Goal: Transaction & Acquisition: Purchase product/service

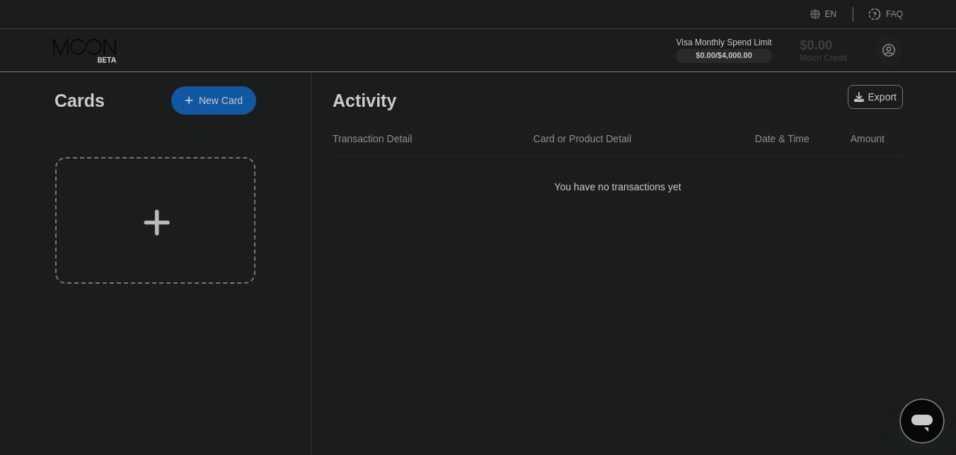
click at [816, 53] on div "Moon Credit" at bounding box center [823, 58] width 47 height 10
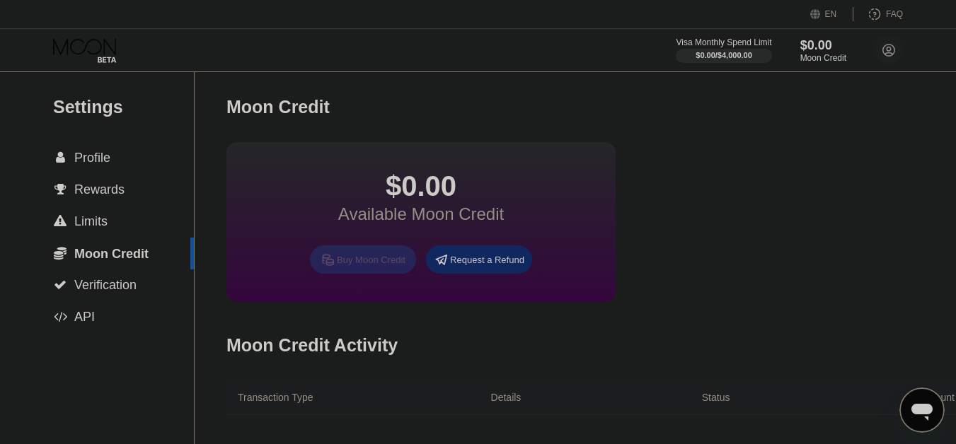
click at [389, 266] on div "Buy Moon Credit" at bounding box center [371, 260] width 69 height 12
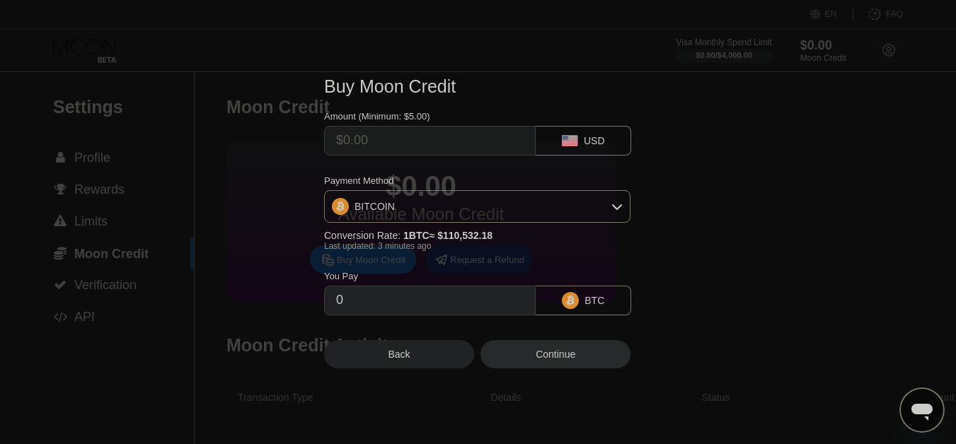
click at [617, 207] on icon at bounding box center [617, 206] width 11 height 11
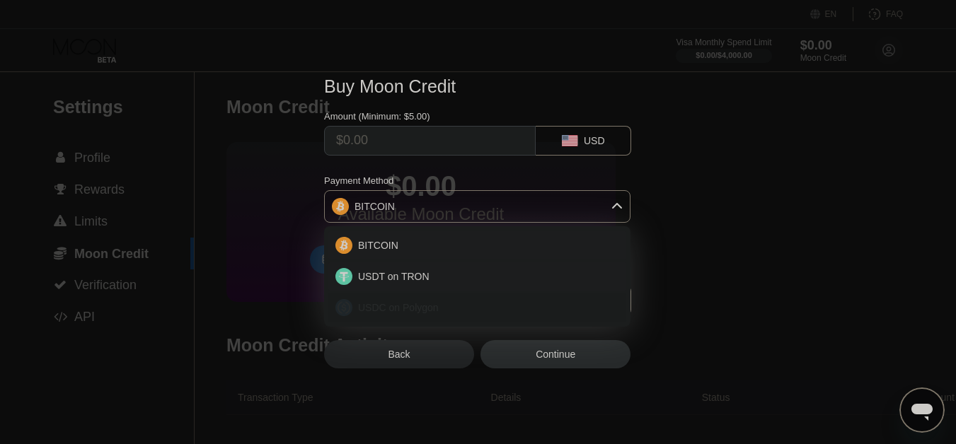
click at [423, 312] on span "USDC on Polygon" at bounding box center [398, 307] width 81 height 11
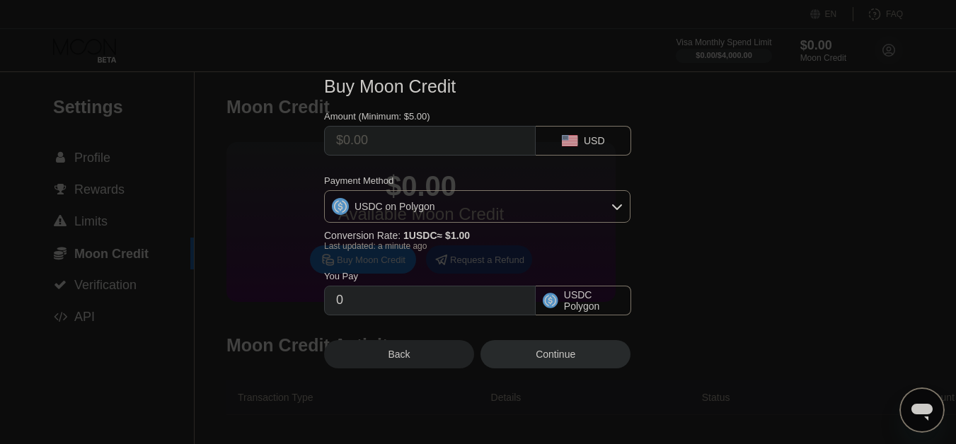
click at [412, 309] on input "0" at bounding box center [430, 301] width 188 height 28
click at [618, 206] on icon at bounding box center [617, 206] width 11 height 11
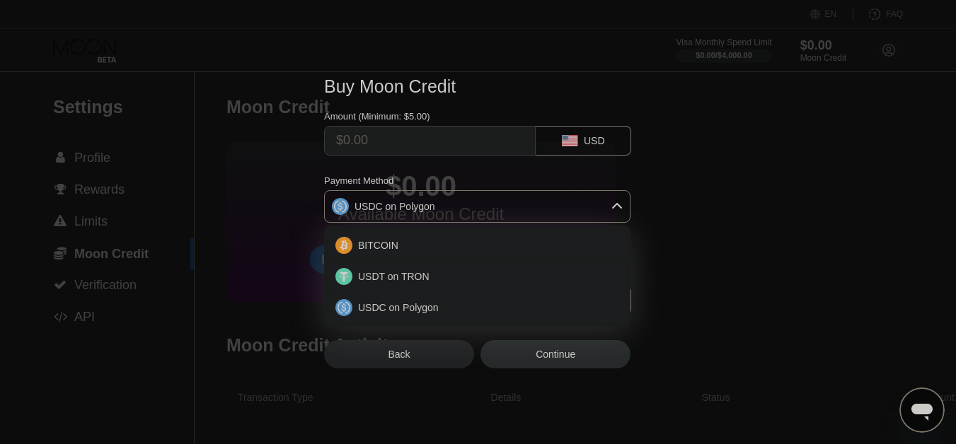
click at [486, 210] on div "USDC on Polygon" at bounding box center [477, 207] width 305 height 28
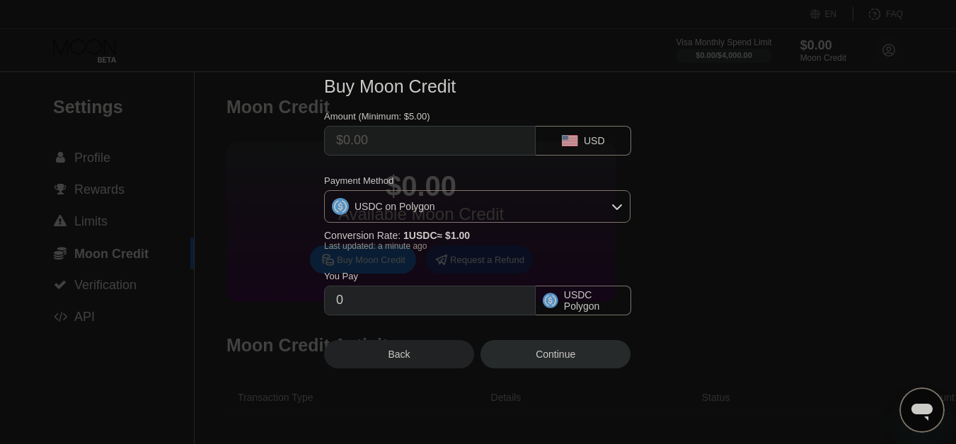
click at [556, 306] on icon at bounding box center [550, 300] width 11 height 11
click at [360, 306] on input "0" at bounding box center [430, 301] width 188 height 28
click at [699, 204] on div "Buy Moon Credit Amount (Minimum: $5.00) USD Payment Method USDC on Polygon Conv…" at bounding box center [478, 222] width 956 height 335
click at [435, 355] on div "Back" at bounding box center [399, 354] width 150 height 28
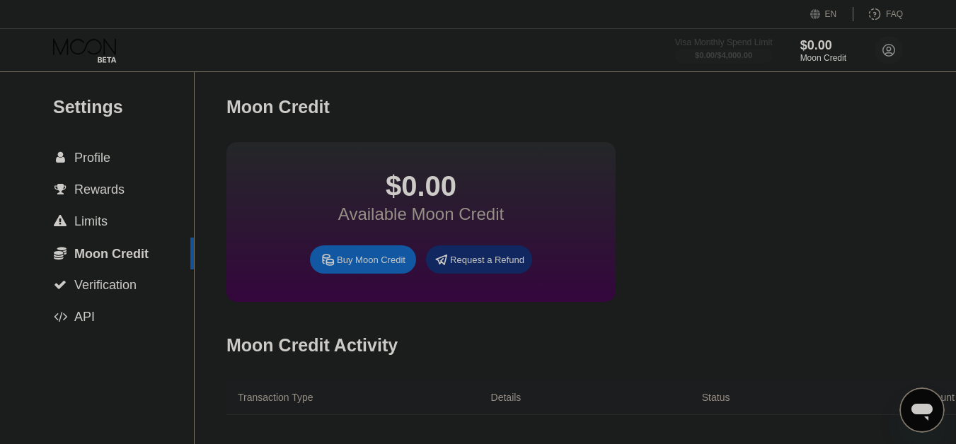
click at [706, 53] on div "$0.00 / $4,000.00" at bounding box center [723, 55] width 57 height 8
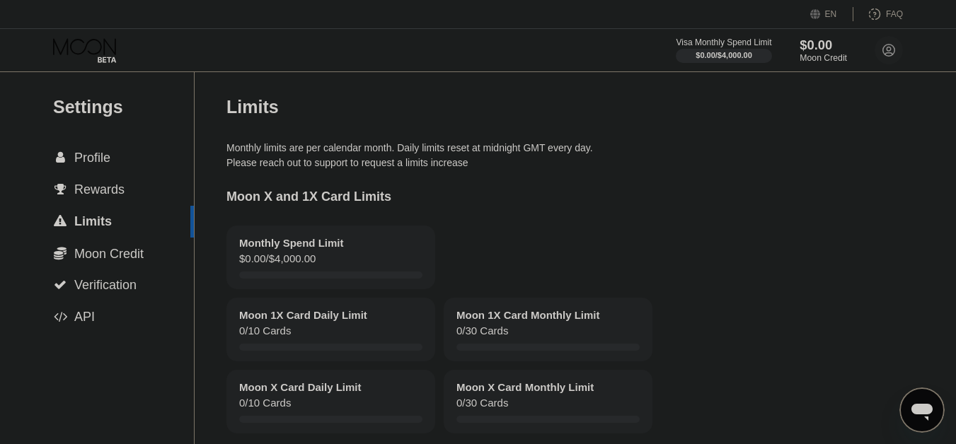
click at [815, 48] on div "$0.00" at bounding box center [823, 45] width 47 height 15
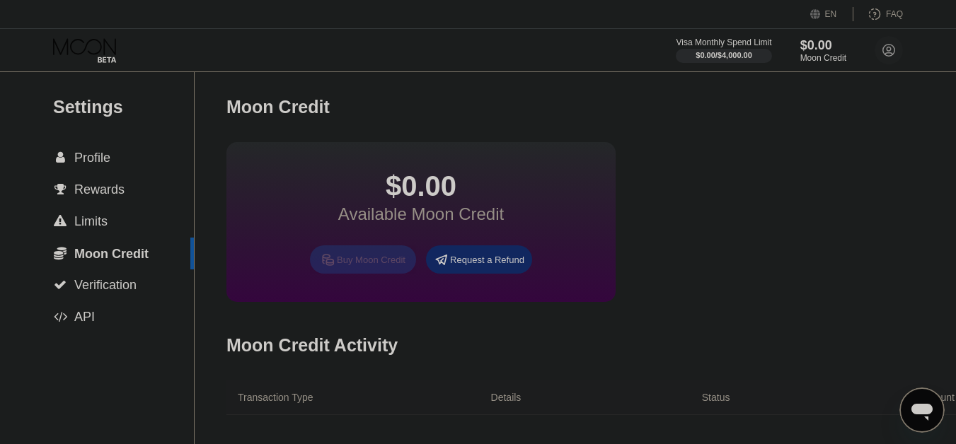
click at [388, 266] on div "Buy Moon Credit" at bounding box center [371, 260] width 69 height 12
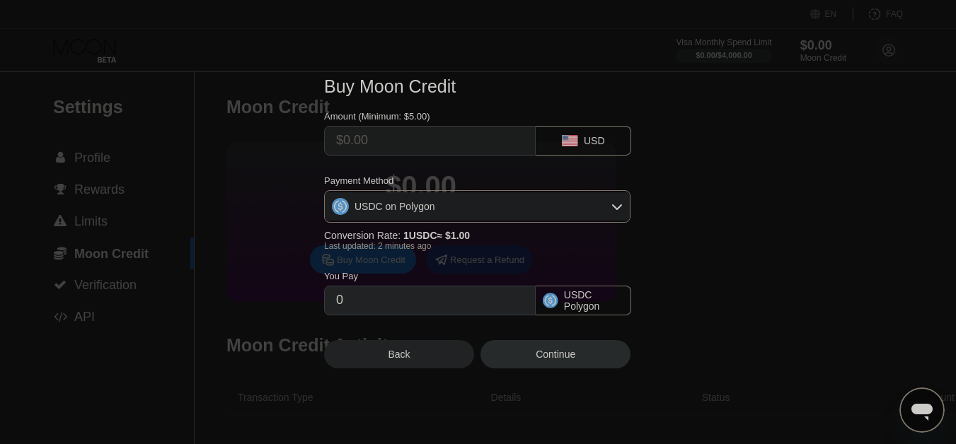
drag, startPoint x: 372, startPoint y: 135, endPoint x: 372, endPoint y: 144, distance: 8.5
click at [372, 136] on input "text" at bounding box center [430, 141] width 188 height 28
click at [572, 144] on icon at bounding box center [570, 140] width 16 height 11
click at [569, 138] on icon at bounding box center [565, 137] width 7 height 5
click at [699, 246] on div "Buy Moon Credit Amount (Minimum: $5.00) USD Payment Method USDC on Polygon Conv…" at bounding box center [478, 222] width 956 height 335
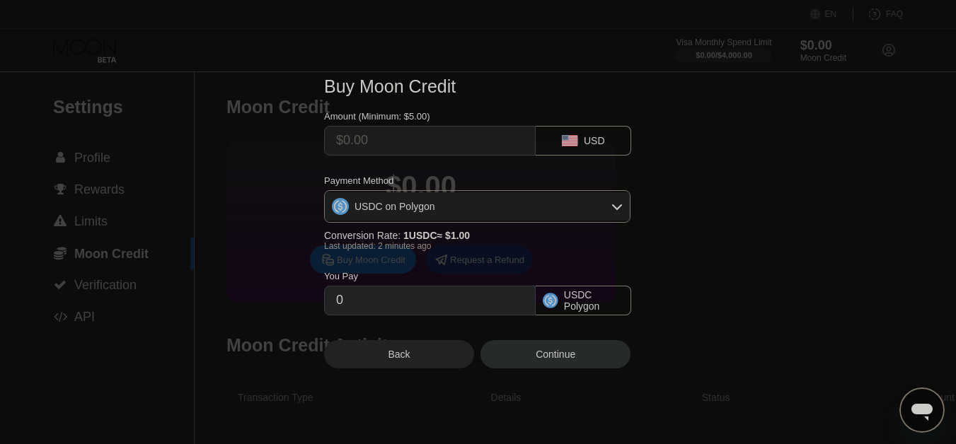
click at [734, 165] on div "Buy Moon Credit Amount (Minimum: $5.00) USD Payment Method USDC on Polygon Conv…" at bounding box center [478, 222] width 956 height 335
click at [429, 358] on div "Back" at bounding box center [399, 354] width 150 height 28
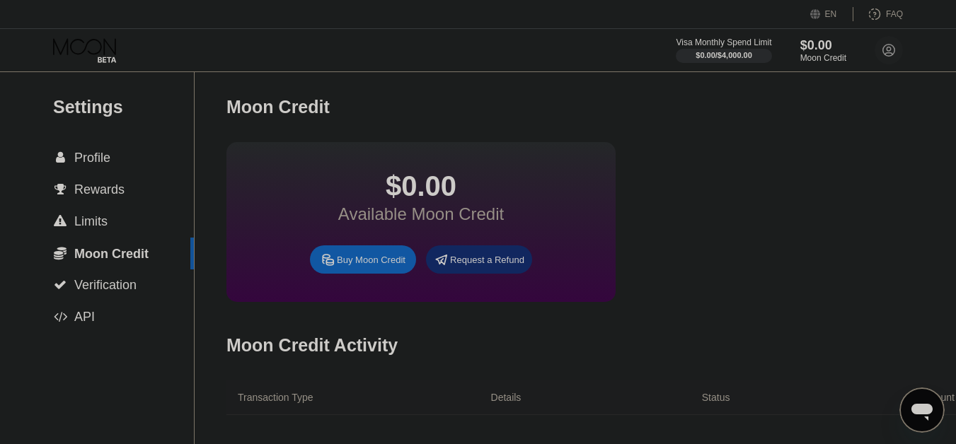
click at [364, 274] on div "Buy Moon Credit" at bounding box center [363, 260] width 106 height 28
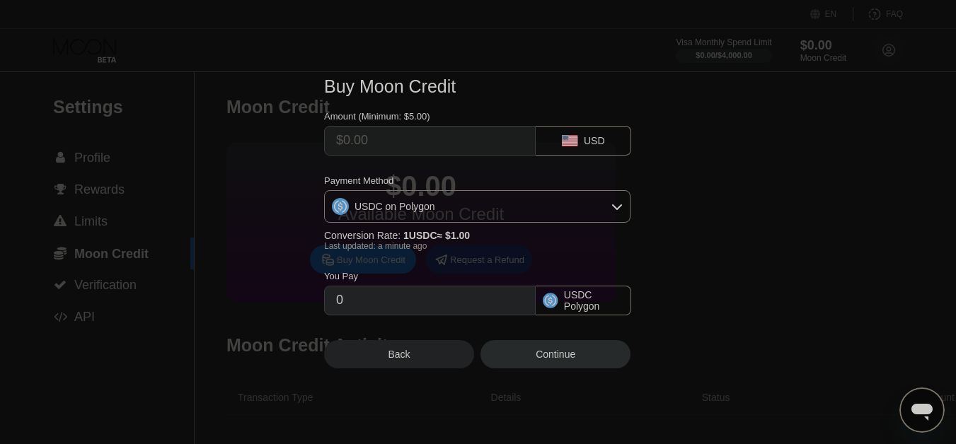
click at [554, 309] on icon at bounding box center [551, 301] width 16 height 16
click at [367, 308] on input "0" at bounding box center [430, 301] width 188 height 28
click at [352, 305] on input "0" at bounding box center [430, 301] width 188 height 28
click at [363, 139] on input "text" at bounding box center [430, 141] width 188 height 28
type input "$2"
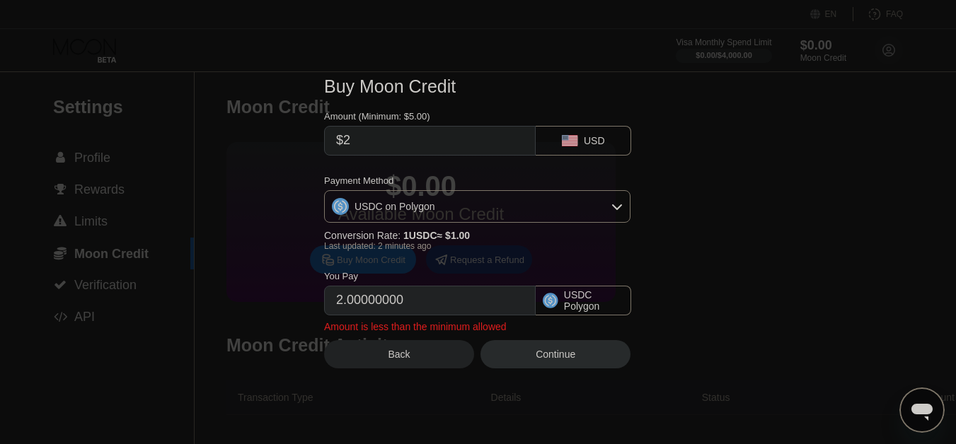
type input "2.00000000"
type input "$25"
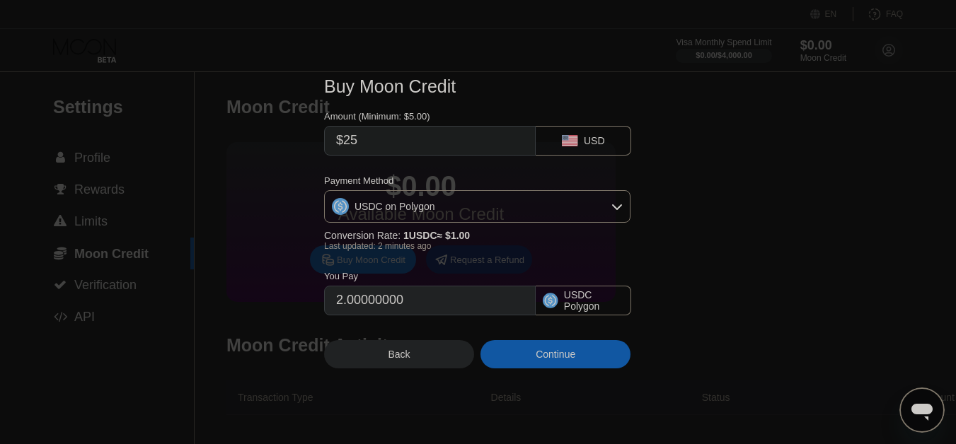
type input "25.00000000"
type input "$25"
click at [619, 206] on icon at bounding box center [617, 206] width 11 height 11
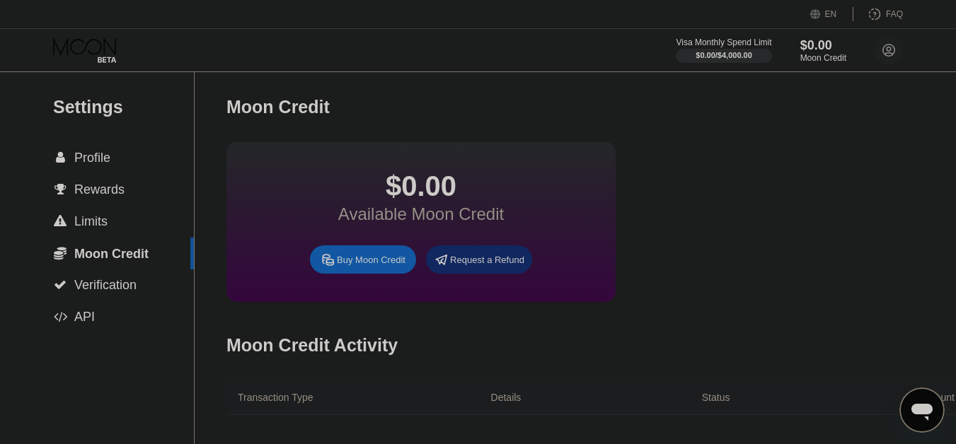
click at [386, 266] on div "Buy Moon Credit" at bounding box center [371, 260] width 69 height 12
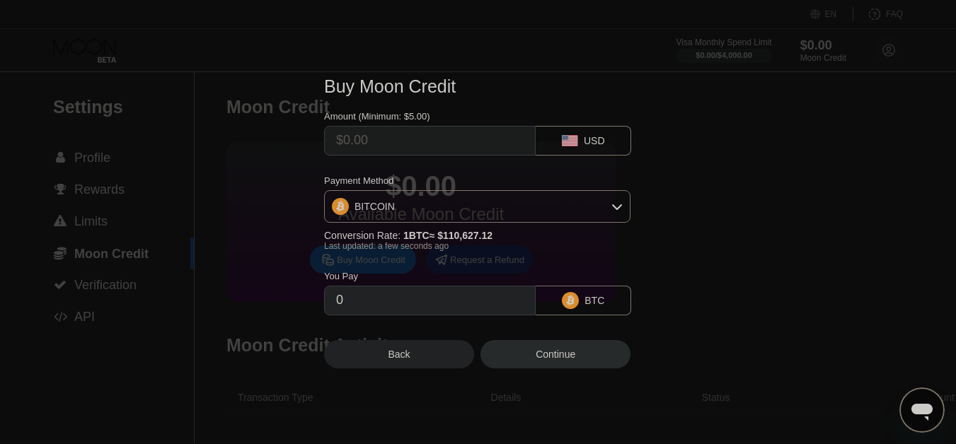
click at [413, 137] on input "text" at bounding box center [430, 141] width 188 height 28
type input "$2"
type input "0.00001808"
type input "$25"
type input "0.00022599"
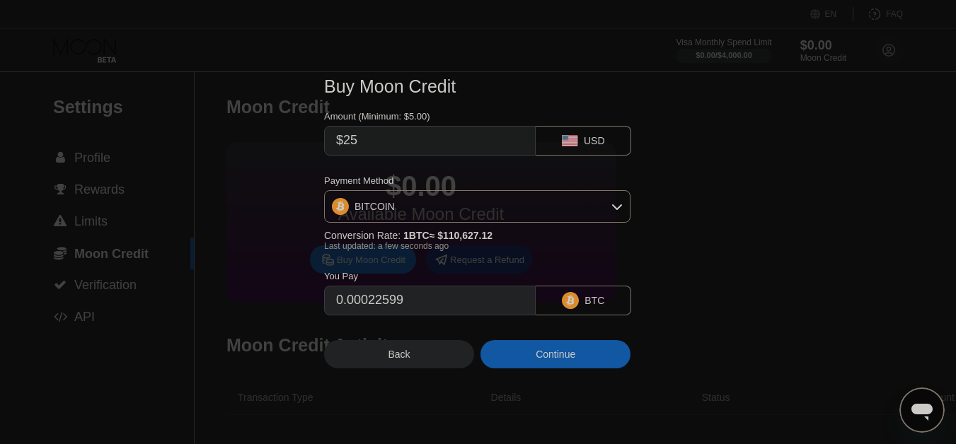
type input "$25"
click at [616, 207] on icon at bounding box center [617, 206] width 11 height 11
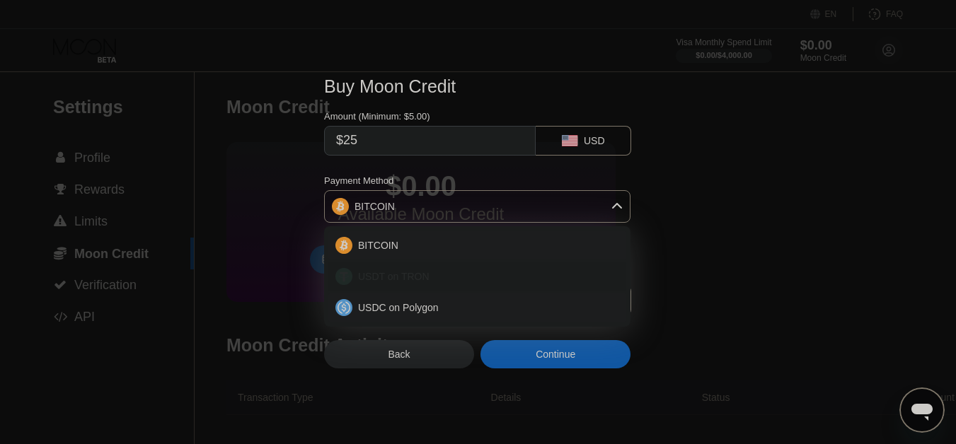
click at [459, 282] on div "USDT on TRON" at bounding box center [485, 276] width 267 height 11
type input "25.25"
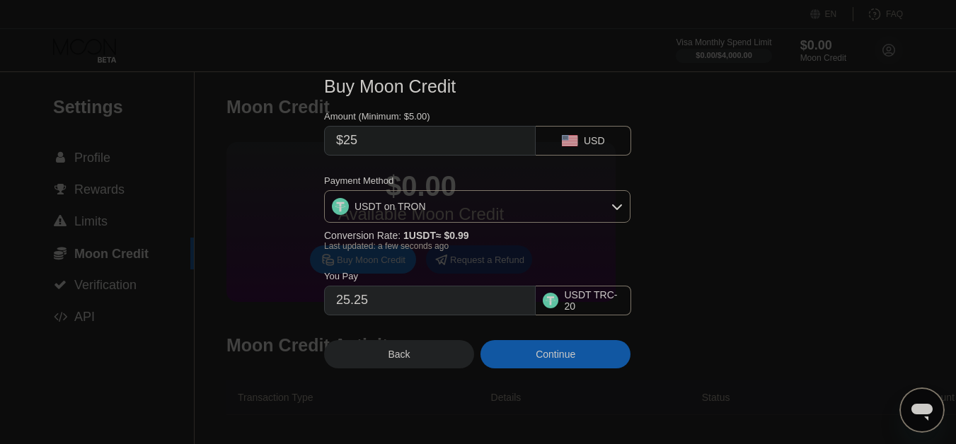
click at [618, 205] on icon at bounding box center [617, 206] width 11 height 11
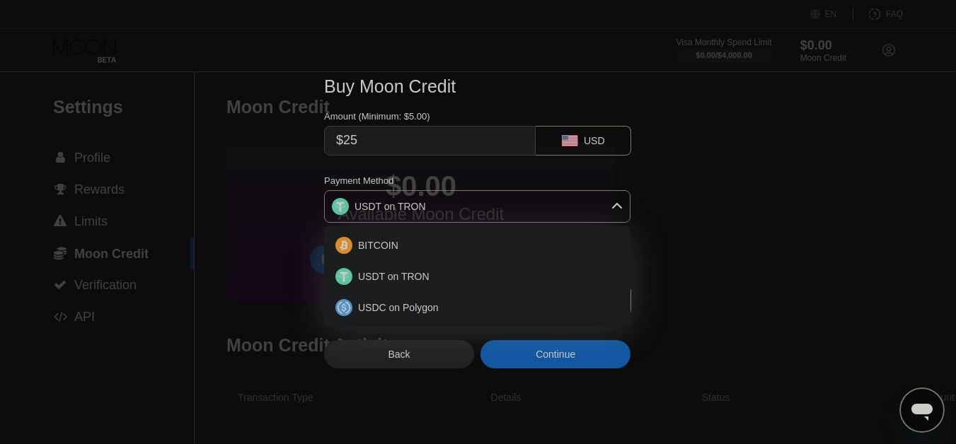
click at [564, 360] on div "Continue" at bounding box center [556, 354] width 40 height 11
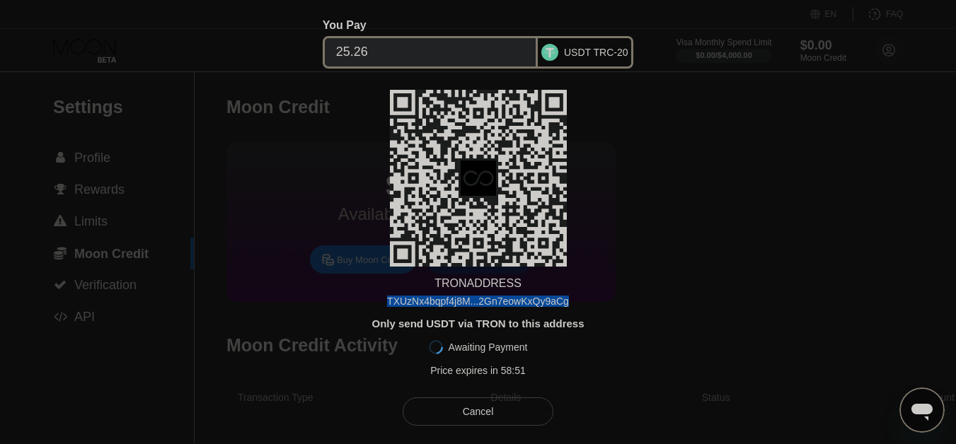
drag, startPoint x: 386, startPoint y: 297, endPoint x: 568, endPoint y: 292, distance: 182.7
click at [568, 292] on div "TRON ADDRESS TXUzNx4bqpf4j8M...2Gn7eowKxQy9aCg Only send USDT via TRON to this …" at bounding box center [478, 237] width 308 height 294
copy div "TXUzNx4bqpf4j8M...2Gn7eowKxQy9aCg"
click at [587, 277] on div "TRON ADDRESS TXUzNx4bqpf4j8M...2Gn7eowKxQy9aCg Only send USDT via TRON to this …" at bounding box center [478, 237] width 308 height 294
click at [602, 313] on div "TRON ADDRESS TXUzNx4bqpf4j8M...2Gn7eowKxQy9aCg Only send USDT via TRON to this …" at bounding box center [478, 237] width 308 height 294
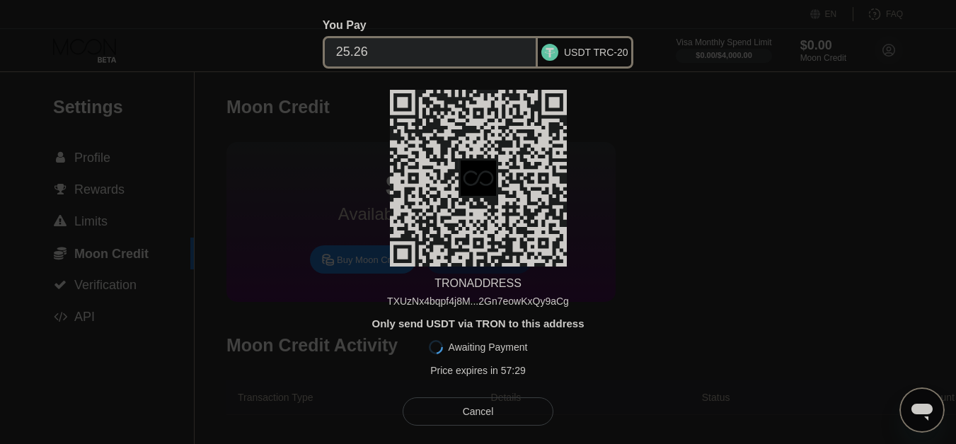
click at [515, 414] on div "Cancel" at bounding box center [478, 412] width 151 height 28
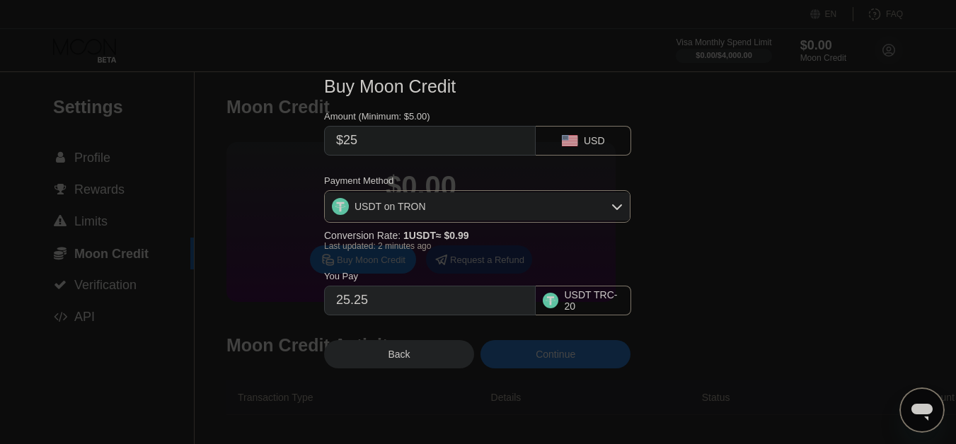
click at [577, 362] on div "Continue" at bounding box center [556, 354] width 150 height 28
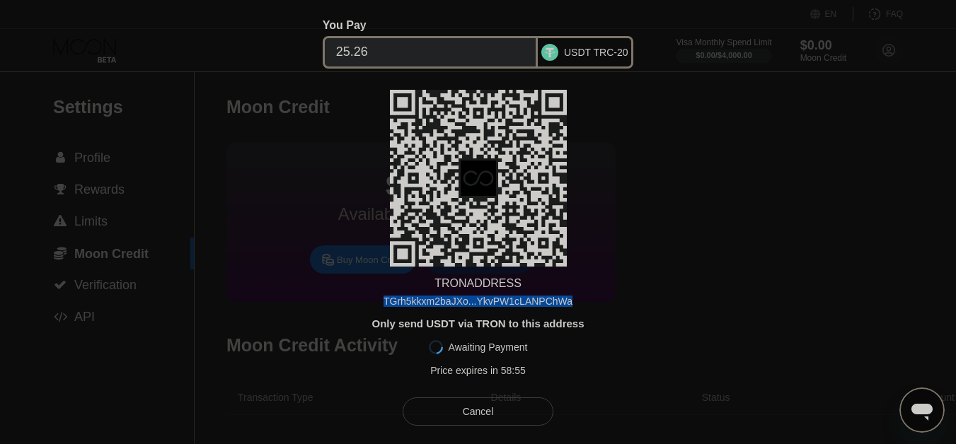
drag, startPoint x: 569, startPoint y: 302, endPoint x: 385, endPoint y: 303, distance: 184.0
click at [385, 303] on div "TRON ADDRESS TGrh5kkxm2baJXo...YkvPW1cLANPChWa Only send USDT via TRON to this …" at bounding box center [478, 237] width 308 height 294
copy div "TGrh5kkxm2baJXo...YkvPW1cLANPChWa"
click at [498, 423] on div "Cancel" at bounding box center [478, 412] width 151 height 28
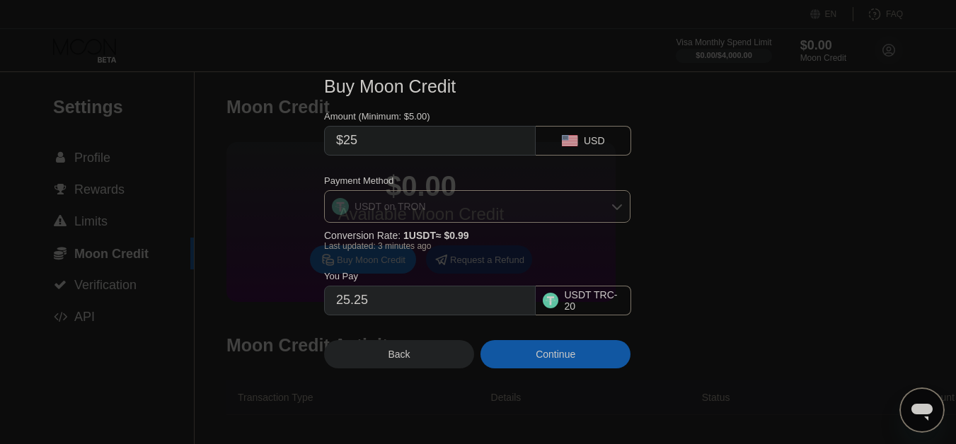
click at [619, 208] on icon at bounding box center [617, 207] width 10 height 6
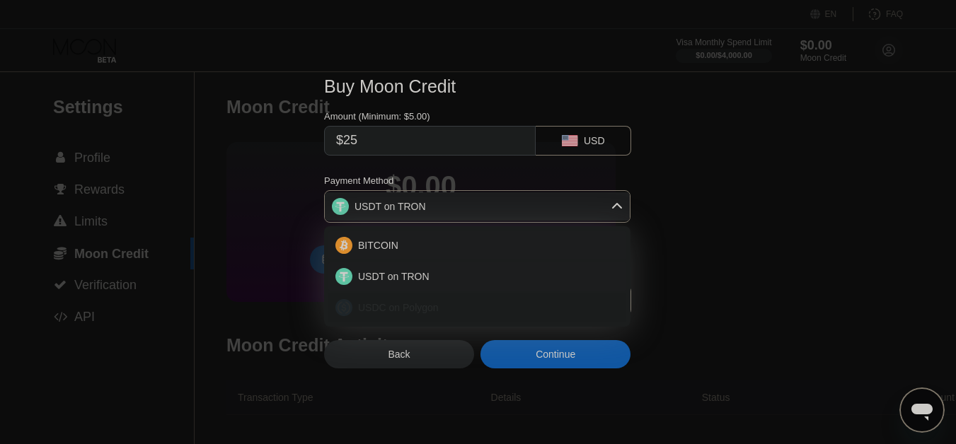
click at [506, 319] on div "USDC on Polygon" at bounding box center [477, 308] width 298 height 28
type input "25.00000000"
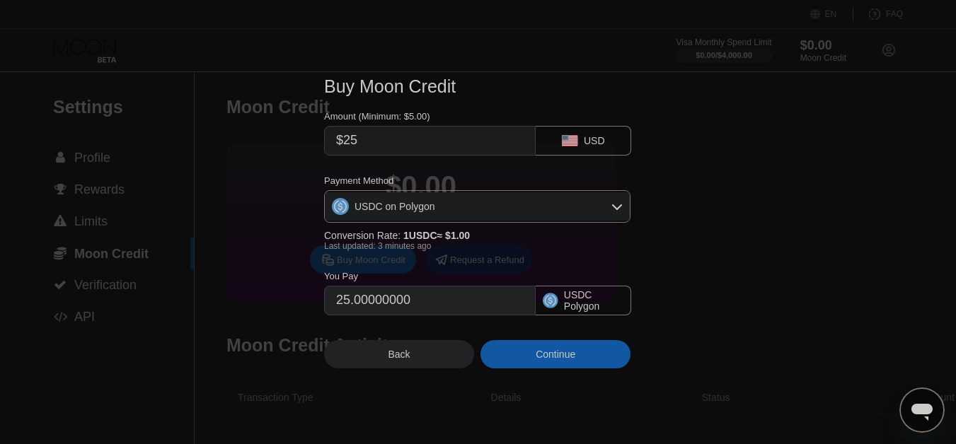
click at [546, 360] on div "Continue" at bounding box center [556, 354] width 40 height 11
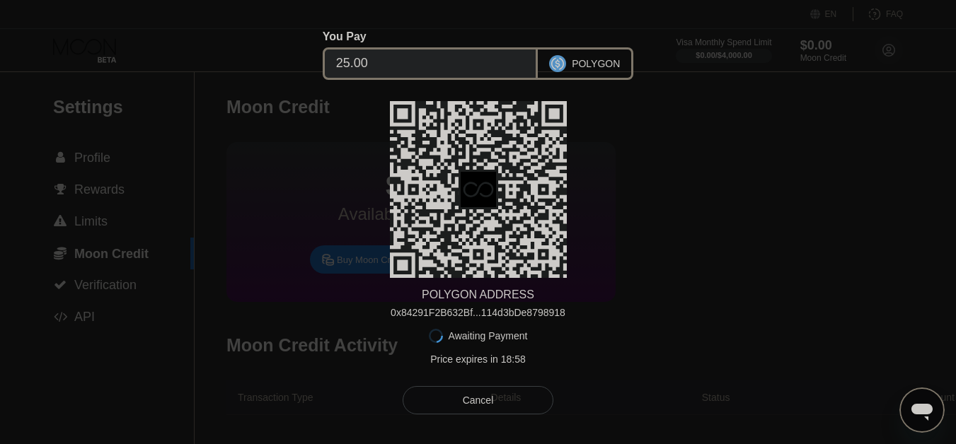
drag, startPoint x: 564, startPoint y: 313, endPoint x: 457, endPoint y: 309, distance: 107.6
click at [457, 309] on div "POLYGON ADDRESS 0x84291F2B632Bf...114d3bDe8798918 Awaiting Payment Price expire…" at bounding box center [478, 236] width 308 height 271
drag, startPoint x: 551, startPoint y: 311, endPoint x: 463, endPoint y: 307, distance: 88.6
click at [478, 311] on div "POLYGON ADDRESS 0x84291F2B632Bf...114d3bDe8798918 Awaiting Payment Price expire…" at bounding box center [478, 236] width 308 height 271
drag, startPoint x: 384, startPoint y: 315, endPoint x: 437, endPoint y: 311, distance: 52.5
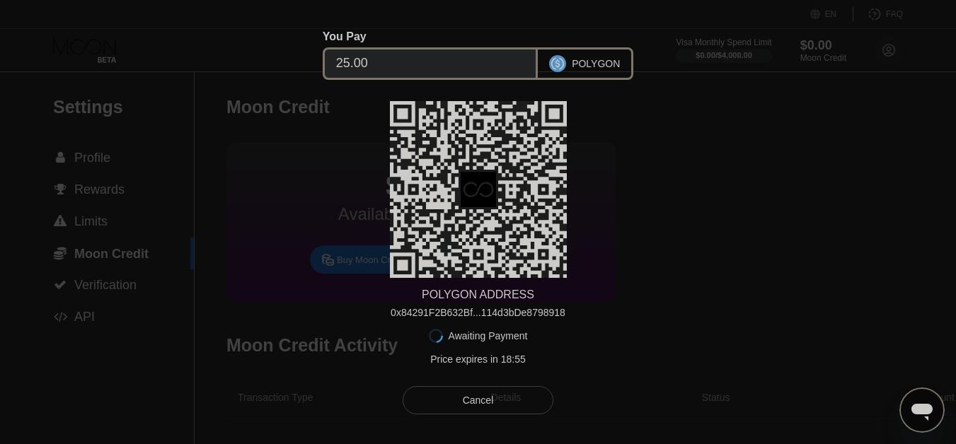
click at [437, 311] on div "POLYGON ADDRESS 0x84291F2B632Bf...114d3bDe8798918 Awaiting Payment Price expire…" at bounding box center [478, 236] width 308 height 271
drag, startPoint x: 396, startPoint y: 312, endPoint x: 528, endPoint y: 311, distance: 132.4
click at [498, 313] on div "0x84291F2B632Bf...114d3bDe8798918" at bounding box center [478, 312] width 175 height 11
drag, startPoint x: 389, startPoint y: 312, endPoint x: 505, endPoint y: 311, distance: 116.1
click at [504, 311] on div "POLYGON ADDRESS 0x84291F2B632Bf...114d3bDe8798918 Awaiting Payment Price expire…" at bounding box center [478, 236] width 308 height 271
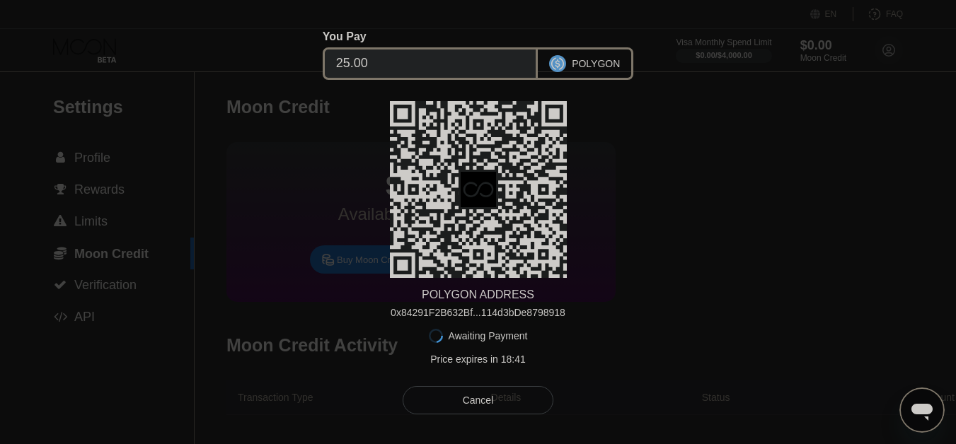
drag, startPoint x: 394, startPoint y: 313, endPoint x: 556, endPoint y: 314, distance: 162.1
click at [556, 314] on div "POLYGON ADDRESS 0x84291F2B632Bf...114d3bDe8798918 Awaiting Payment Price expire…" at bounding box center [478, 236] width 308 height 271
drag, startPoint x: 559, startPoint y: 303, endPoint x: 483, endPoint y: 323, distance: 79.1
click at [483, 326] on div "POLYGON ADDRESS 0x84291F2B632Bf...114d3bDe8798918 Awaiting Payment Price expire…" at bounding box center [478, 236] width 308 height 271
drag, startPoint x: 563, startPoint y: 313, endPoint x: 394, endPoint y: 313, distance: 168.5
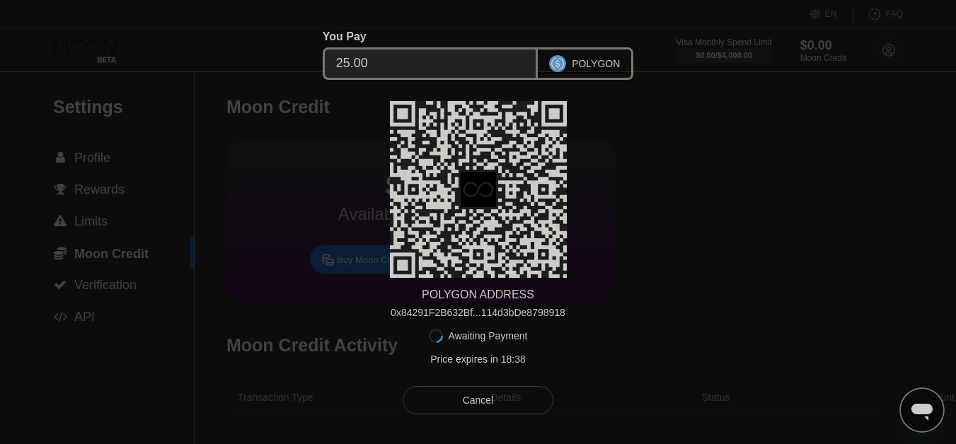
click at [394, 313] on div "POLYGON ADDRESS 0x84291F2B632Bf...114d3bDe8798918 Awaiting Payment Price expire…" at bounding box center [478, 236] width 308 height 271
drag, startPoint x: 391, startPoint y: 312, endPoint x: 537, endPoint y: 315, distance: 145.8
click at [537, 315] on div "POLYGON ADDRESS 0x84291F2B632Bf...114d3bDe8798918 Awaiting Payment Price expire…" at bounding box center [478, 236] width 308 height 271
click at [510, 406] on div "Cancel" at bounding box center [478, 400] width 151 height 28
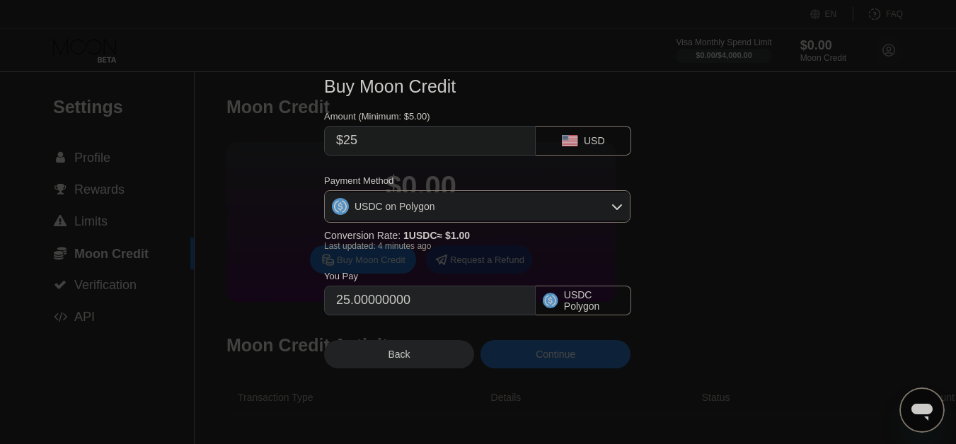
click at [572, 360] on div "Continue" at bounding box center [556, 354] width 40 height 11
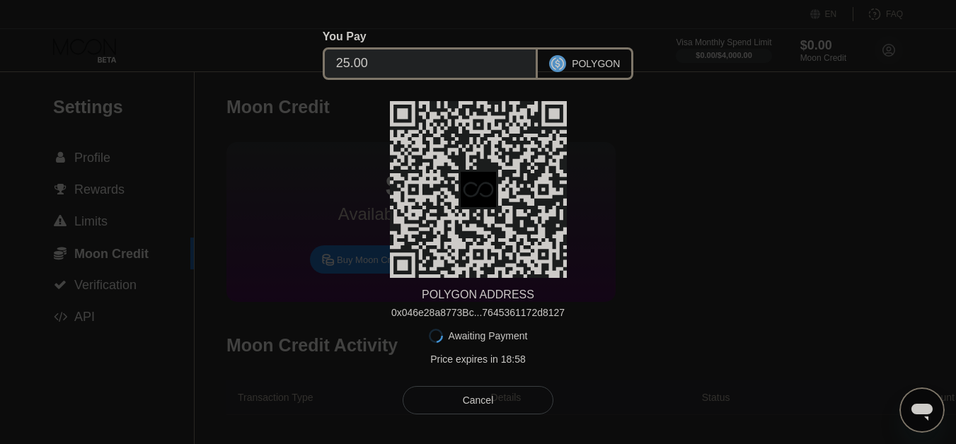
drag, startPoint x: 566, startPoint y: 311, endPoint x: 403, endPoint y: 310, distance: 162.8
click at [404, 310] on div "POLYGON ADDRESS 0x046e28a8773Bc...7645361172d8127 Awaiting Payment Price expire…" at bounding box center [478, 236] width 308 height 271
drag, startPoint x: 394, startPoint y: 312, endPoint x: 536, endPoint y: 312, distance: 141.6
click at [536, 312] on div "POLYGON ADDRESS 0x046e28a8773Bc...7645361172d8127 Awaiting Payment Price expire…" at bounding box center [478, 236] width 308 height 271
click at [469, 401] on div "Cancel" at bounding box center [478, 400] width 31 height 13
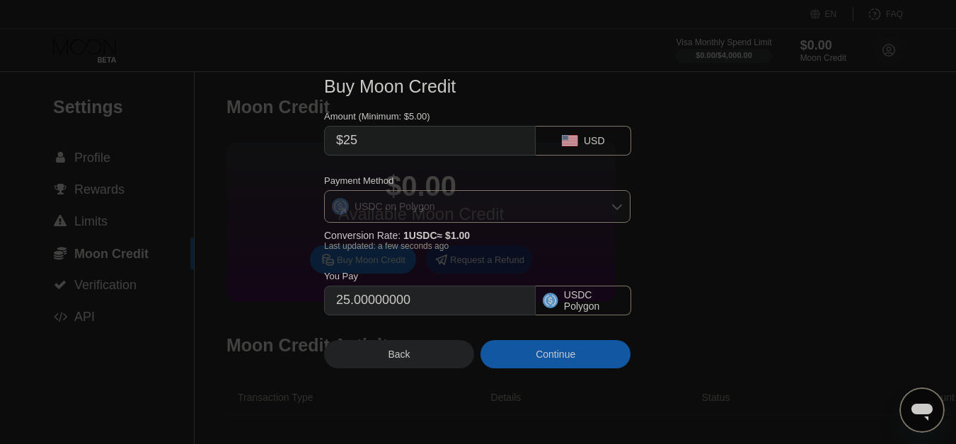
click at [618, 209] on icon at bounding box center [617, 207] width 10 height 6
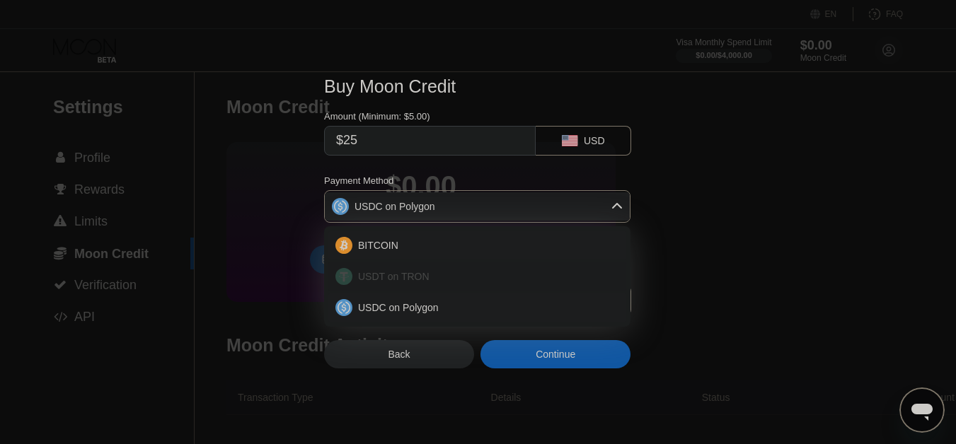
click at [421, 280] on span "USDT on TRON" at bounding box center [393, 276] width 71 height 11
type input "25.25"
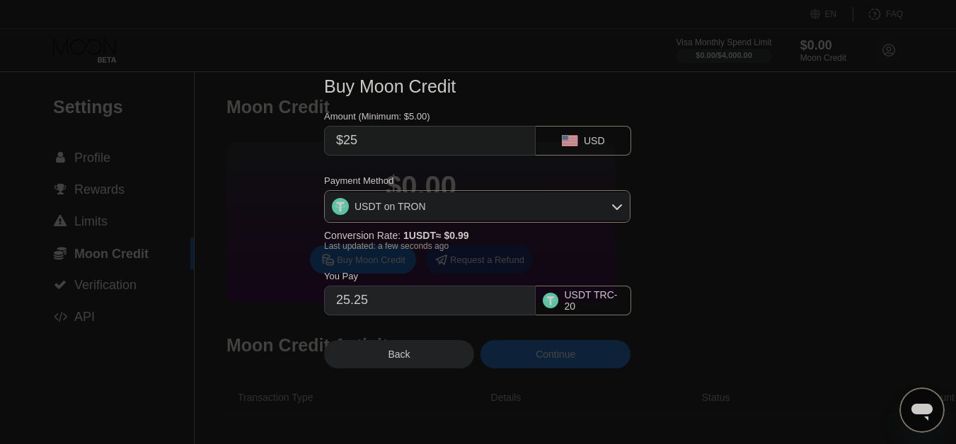
click at [549, 360] on div "Continue" at bounding box center [556, 354] width 40 height 11
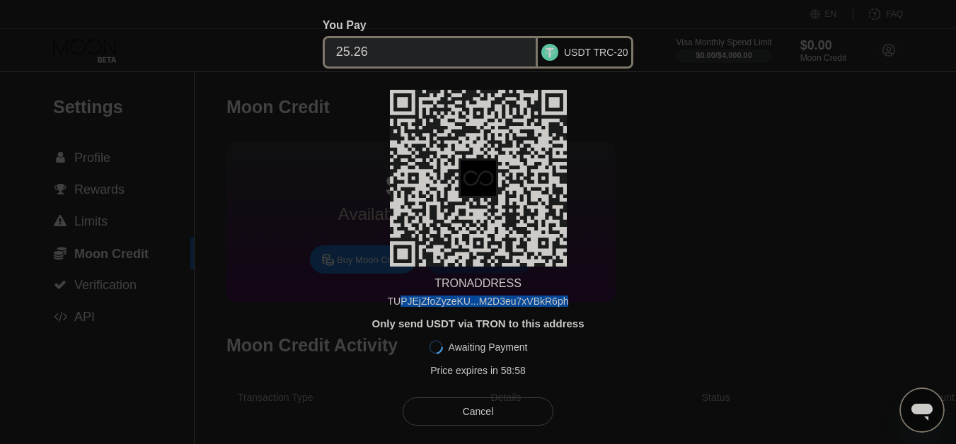
drag, startPoint x: 528, startPoint y: 299, endPoint x: 408, endPoint y: 296, distance: 120.4
click at [408, 296] on div "TRON ADDRESS TUPJEjZfoZyzeKU...M2D3eu7xVBkR6ph Only send USDT via TRON to this …" at bounding box center [478, 237] width 308 height 294
click at [376, 306] on div "TRON ADDRESS TUPJEjZfoZyzeKU...M2D3eu7xVBkR6ph Only send USDT via TRON to this …" at bounding box center [478, 237] width 308 height 294
drag, startPoint x: 389, startPoint y: 303, endPoint x: 563, endPoint y: 301, distance: 174.1
click at [563, 301] on div "TRON ADDRESS TUPJEjZfoZyzeKU...M2D3eu7xVBkR6ph Only send USDT via TRON to this …" at bounding box center [478, 237] width 308 height 294
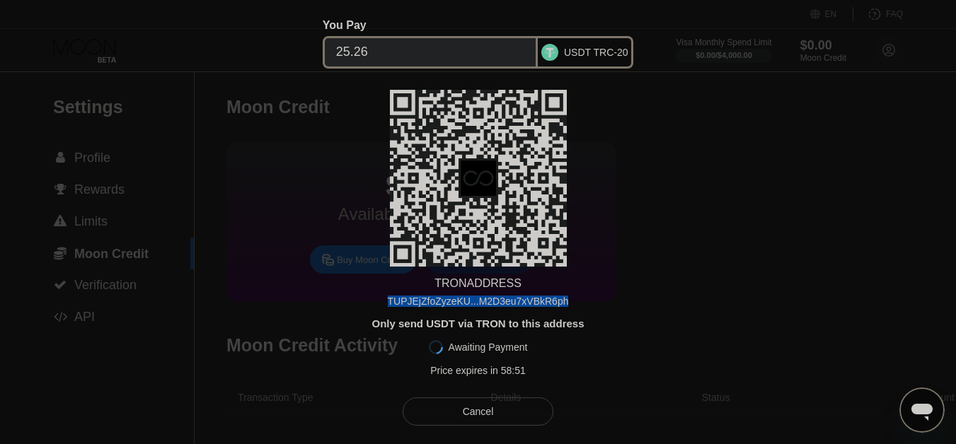
copy div "TUPJEjZfoZyzeKU...M2D3eu7xVBkR6ph"
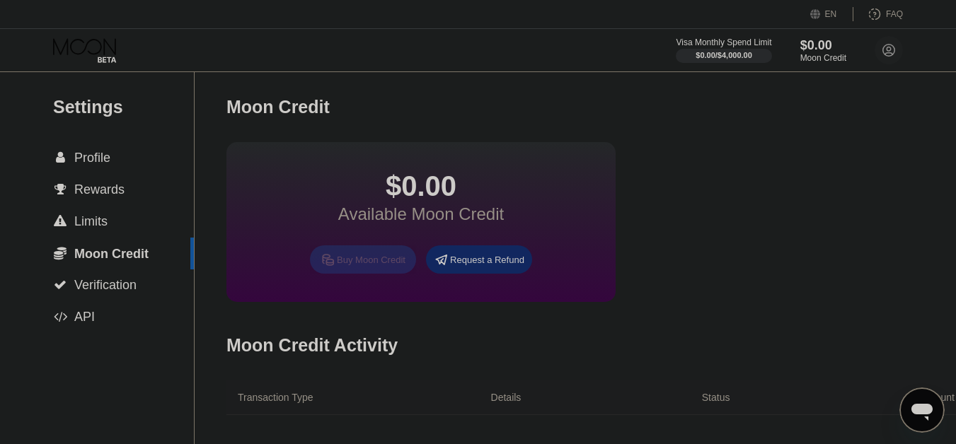
click at [370, 266] on div "Buy Moon Credit" at bounding box center [371, 260] width 69 height 12
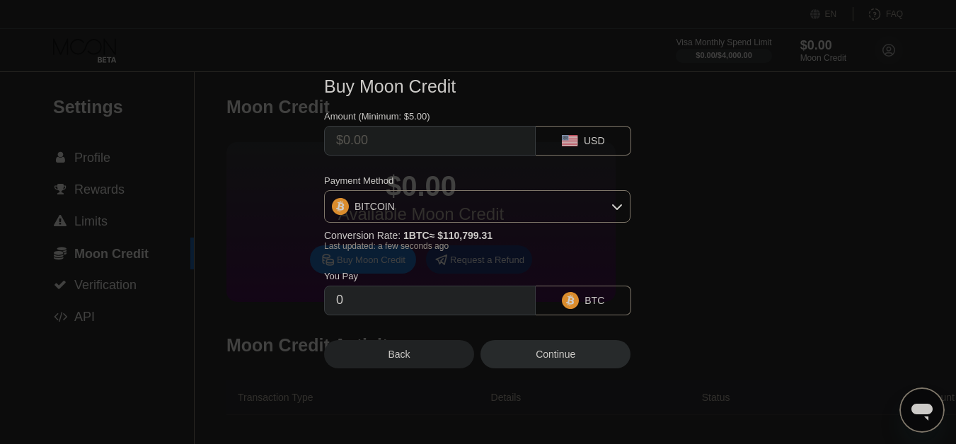
click at [417, 140] on input "text" at bounding box center [430, 141] width 188 height 28
type input "$2"
type input "0.00001806"
type input "$25"
type input "0.00022564"
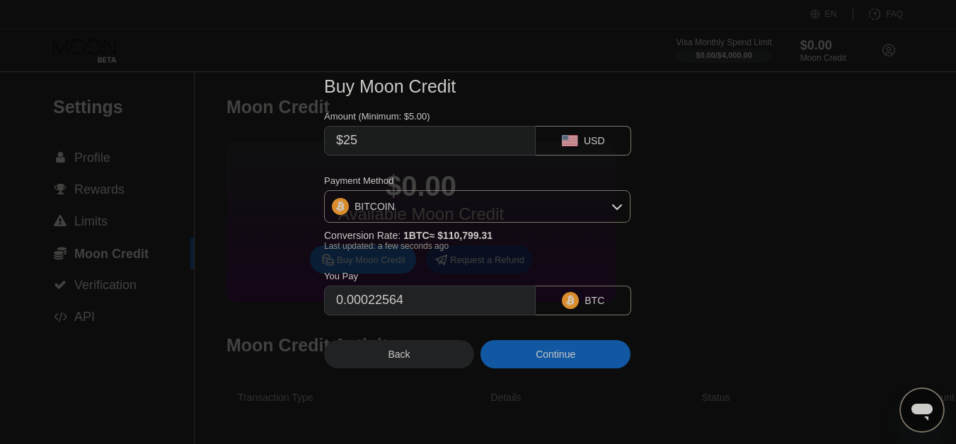
type input "$25"
click at [617, 206] on icon at bounding box center [617, 206] width 11 height 11
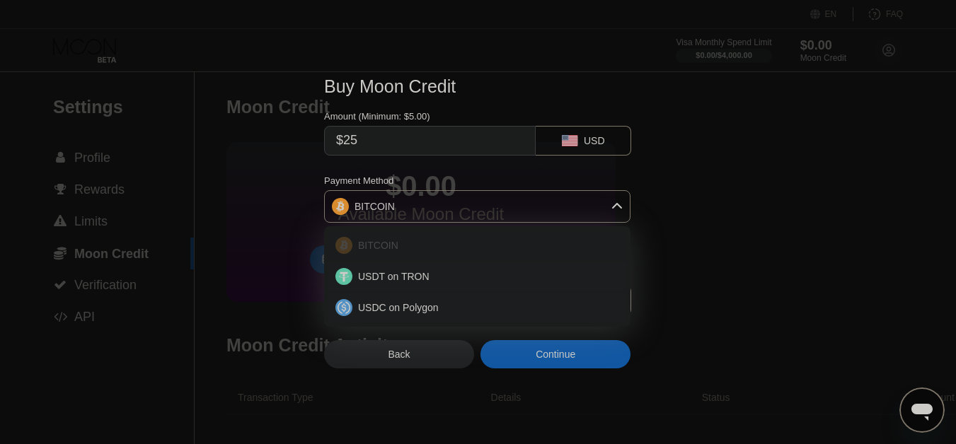
click at [494, 246] on div "BITCOIN" at bounding box center [485, 245] width 267 height 11
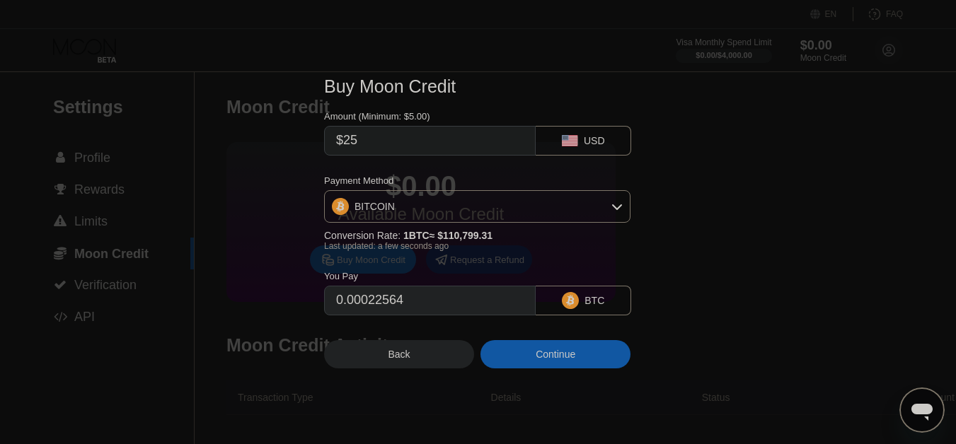
click at [558, 357] on div "Continue" at bounding box center [556, 354] width 40 height 11
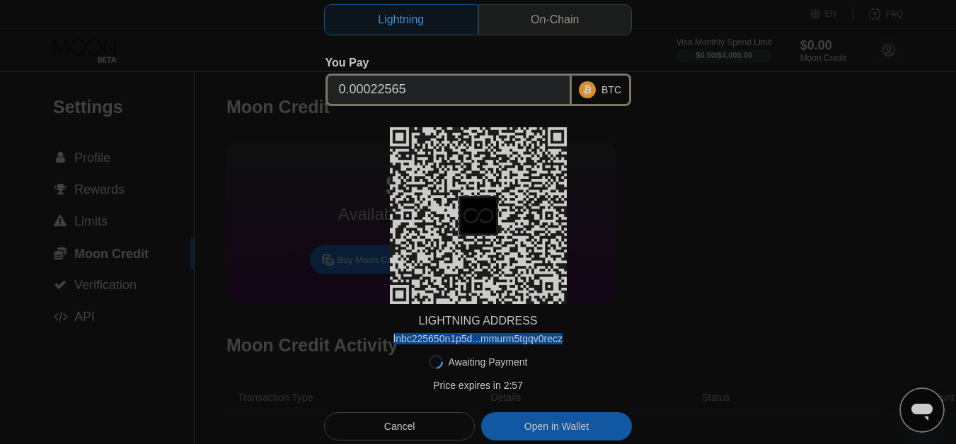
drag, startPoint x: 561, startPoint y: 340, endPoint x: 392, endPoint y: 338, distance: 169.2
click at [392, 338] on div "LIGHTNING ADDRESS lnbc225650n1p5d...mmurm5tgqv0recz" at bounding box center [478, 235] width 308 height 217
copy div "lnbc225650n1p5d...mmurm5tgqv0recz"
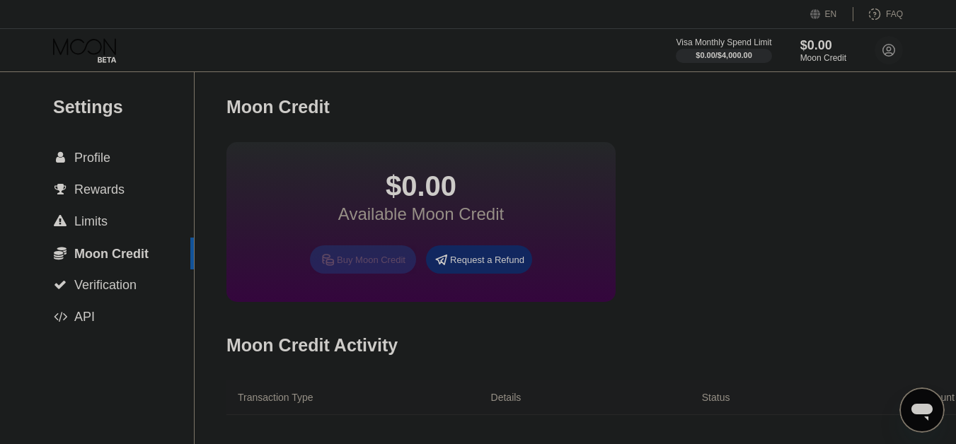
click at [377, 266] on div "Buy Moon Credit" at bounding box center [371, 260] width 69 height 12
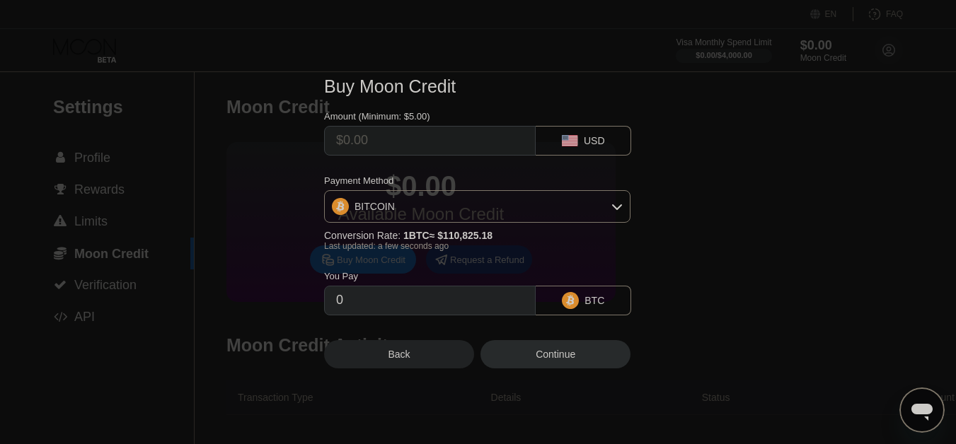
click at [457, 139] on input "text" at bounding box center [430, 141] width 188 height 28
type input "$2"
type input "0.00001805"
type input "$25"
type input "0.00022559"
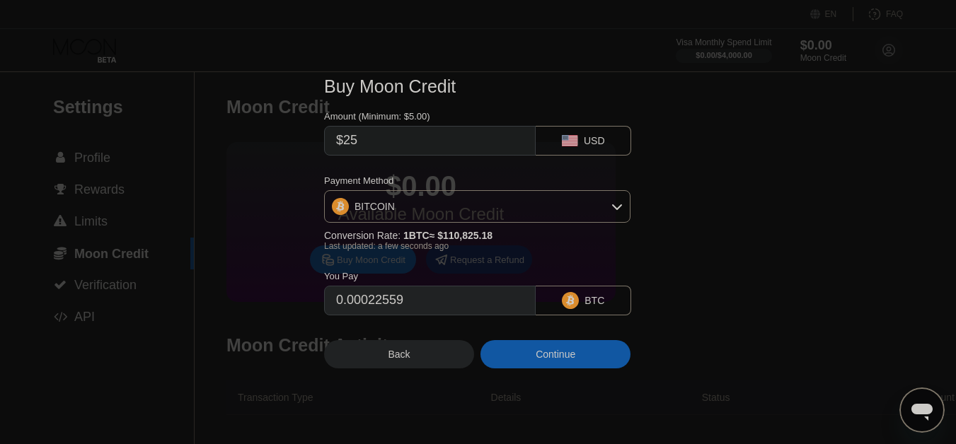
type input "$25"
click at [616, 205] on icon at bounding box center [617, 206] width 11 height 11
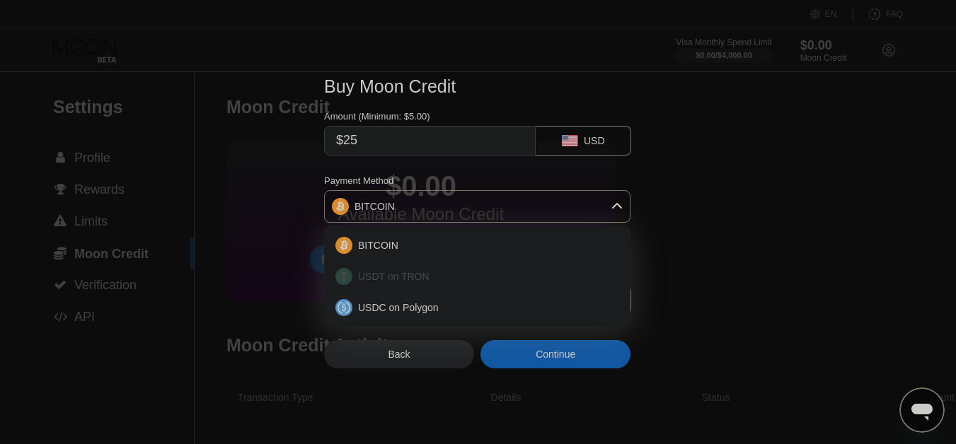
click at [457, 284] on div "USDT on TRON" at bounding box center [477, 277] width 298 height 28
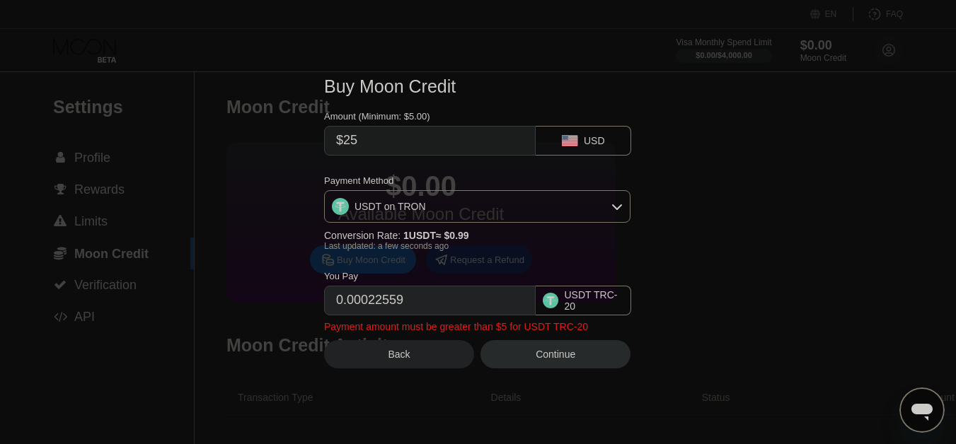
type input "25.25"
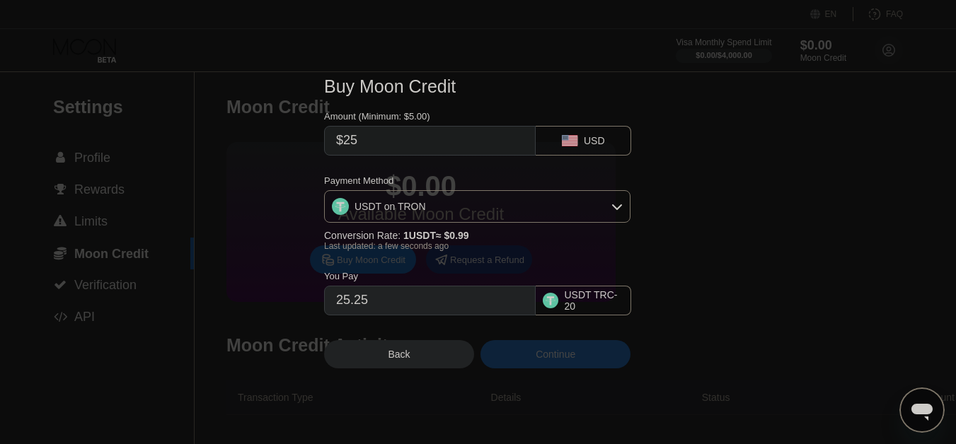
click at [576, 367] on div "Continue" at bounding box center [556, 354] width 150 height 28
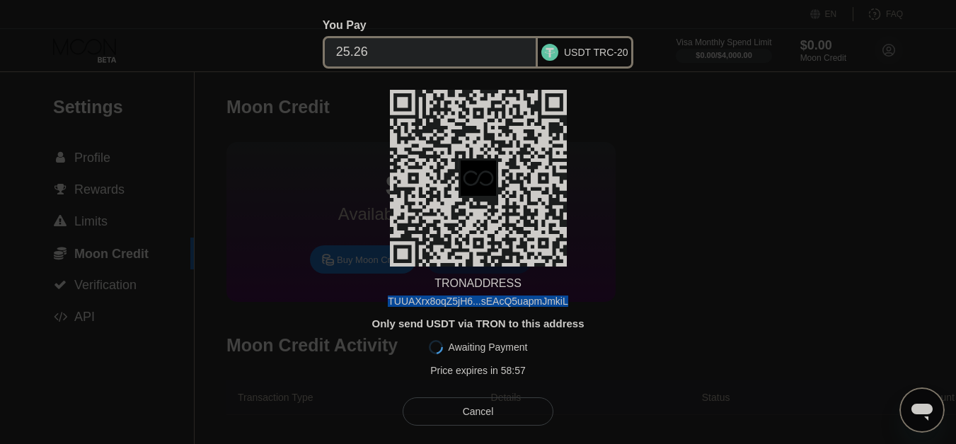
drag, startPoint x: 568, startPoint y: 300, endPoint x: 389, endPoint y: 302, distance: 179.1
click at [389, 302] on div "TRON ADDRESS TUUAXrx8oqZ5jH6...sEAcQ5uapmJmkiL Only send USDT via TRON to this …" at bounding box center [478, 237] width 308 height 294
copy div "TUUAXrx8oqZ5jH6...sEAcQ5uapmJmkiL"
